Goal: Information Seeking & Learning: Learn about a topic

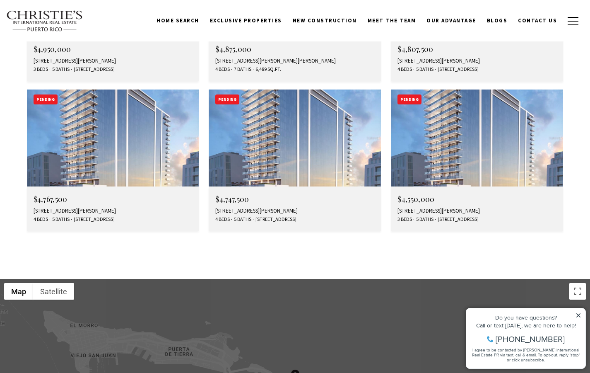
scroll to position [2612, 0]
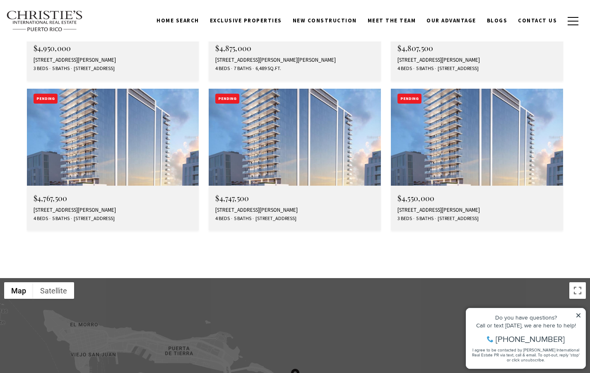
click at [306, 89] on img at bounding box center [295, 137] width 172 height 97
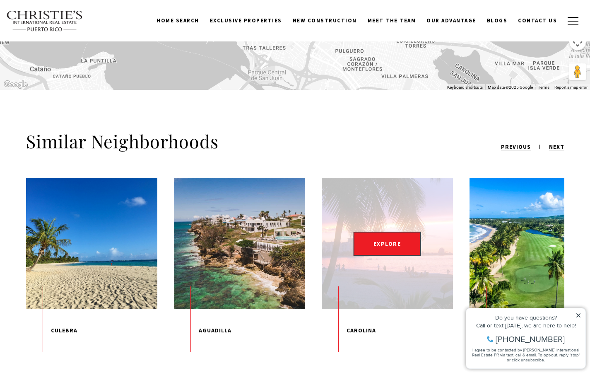
scroll to position [2916, 0]
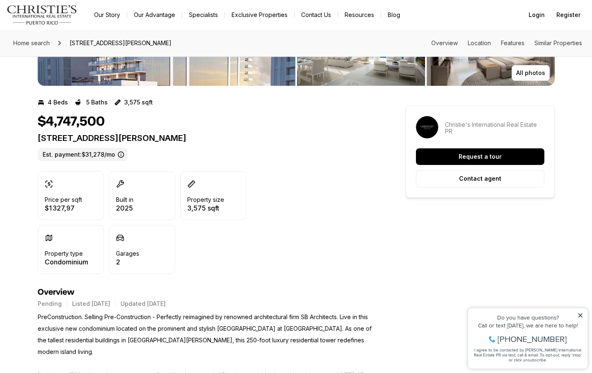
scroll to position [194, 0]
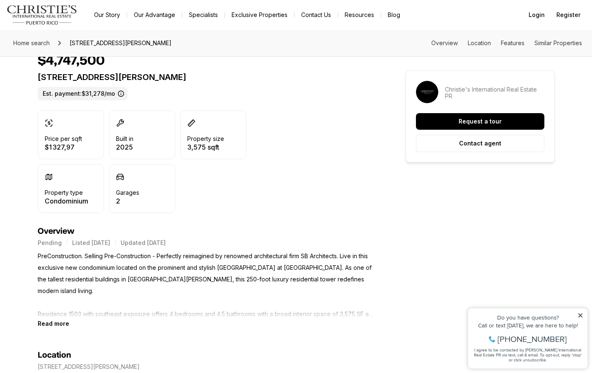
click at [292, 244] on div "Pending Listed [DATE] Updated [DATE]" at bounding box center [207, 242] width 338 height 7
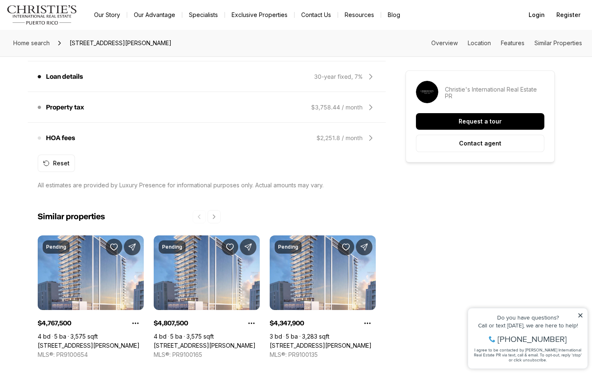
scroll to position [753, 0]
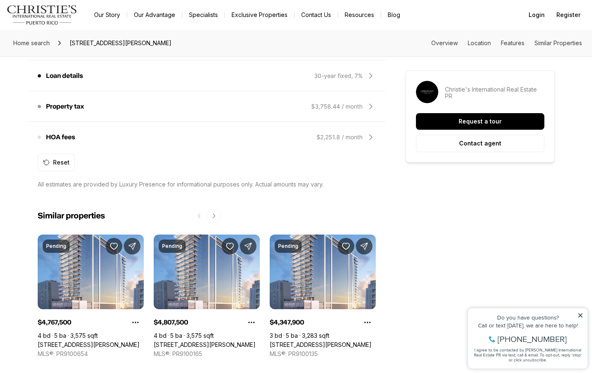
click at [369, 106] on icon at bounding box center [371, 106] width 10 height 10
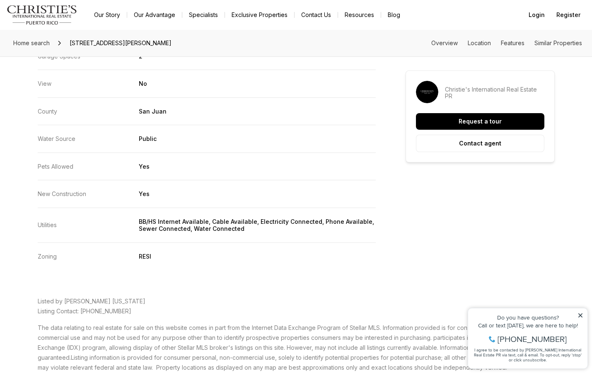
scroll to position [1968, 0]
